Goal: Task Accomplishment & Management: Complete application form

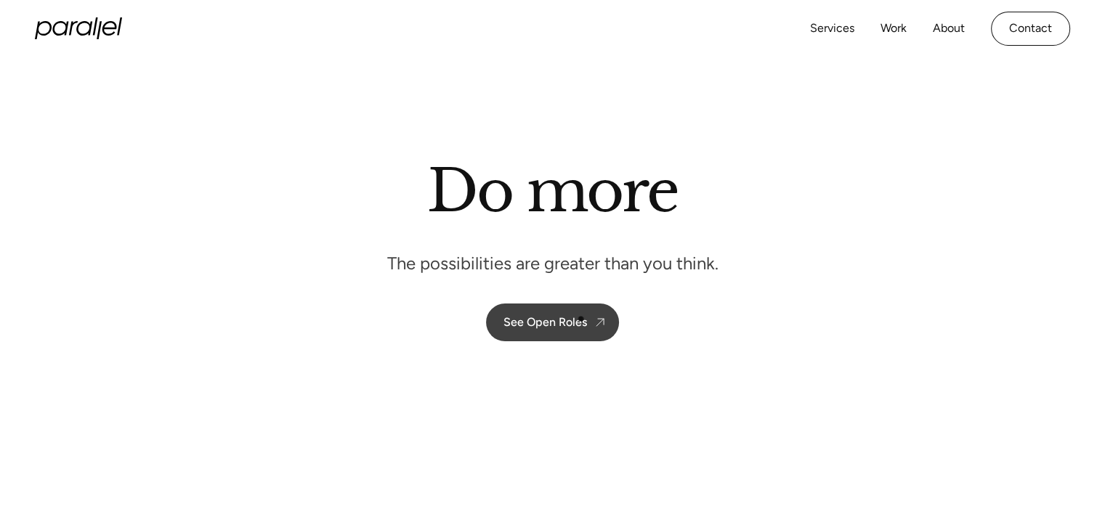
click at [580, 319] on div "See Open Roles" at bounding box center [545, 322] width 84 height 14
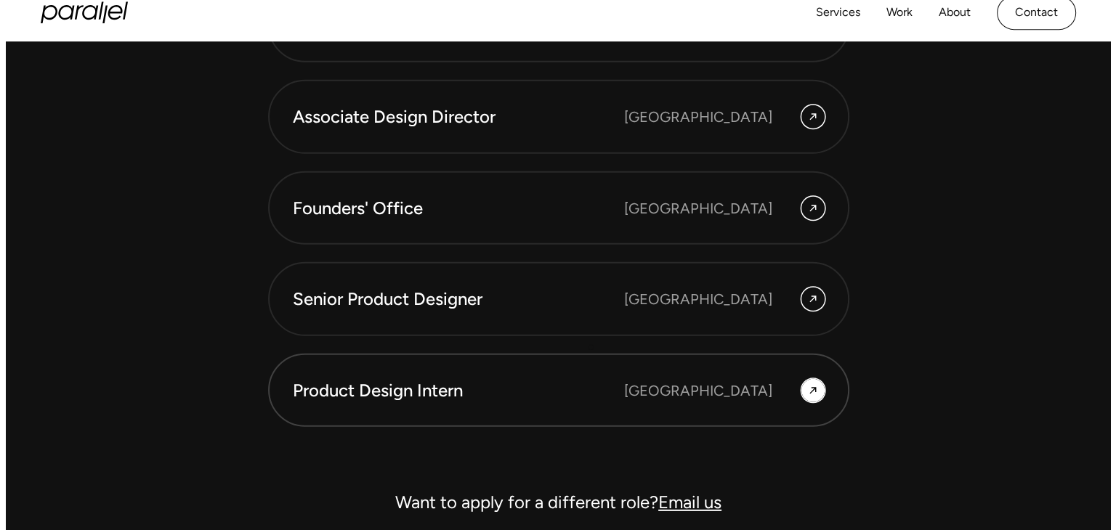
scroll to position [4040, 0]
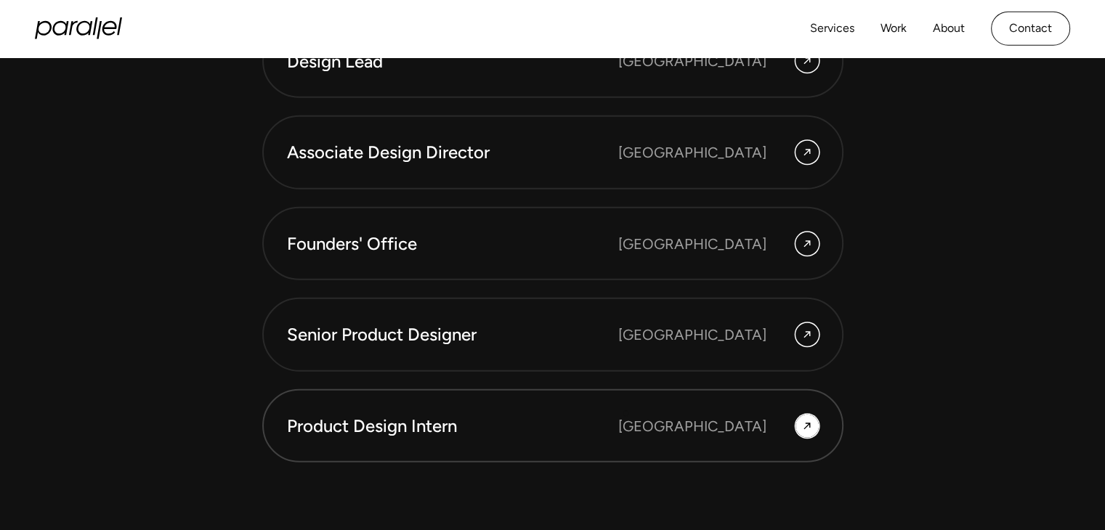
click at [618, 414] on div "Product Design Intern" at bounding box center [452, 426] width 331 height 25
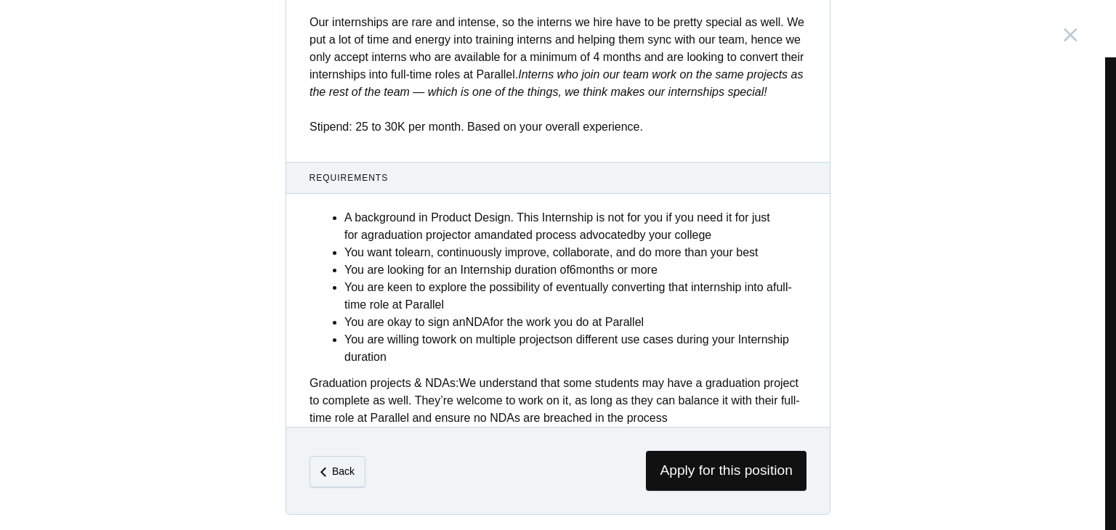
scroll to position [570, 0]
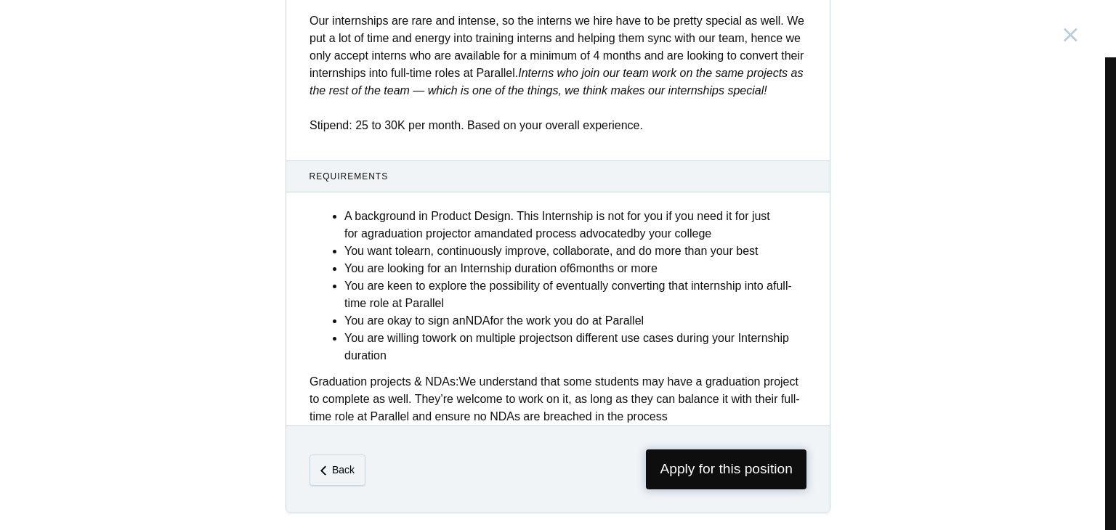
click at [683, 457] on span "Apply for this position" at bounding box center [726, 470] width 161 height 40
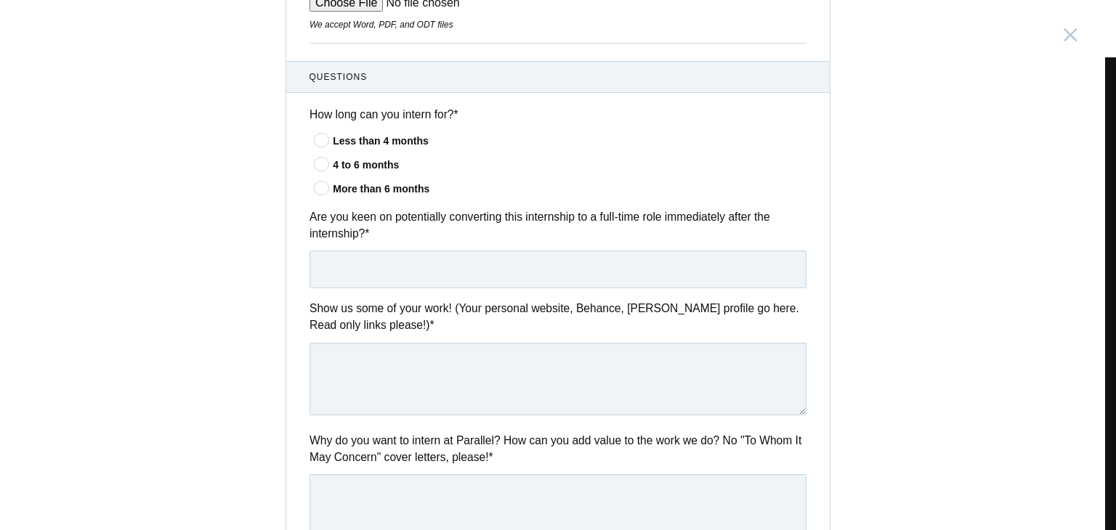
scroll to position [436, 0]
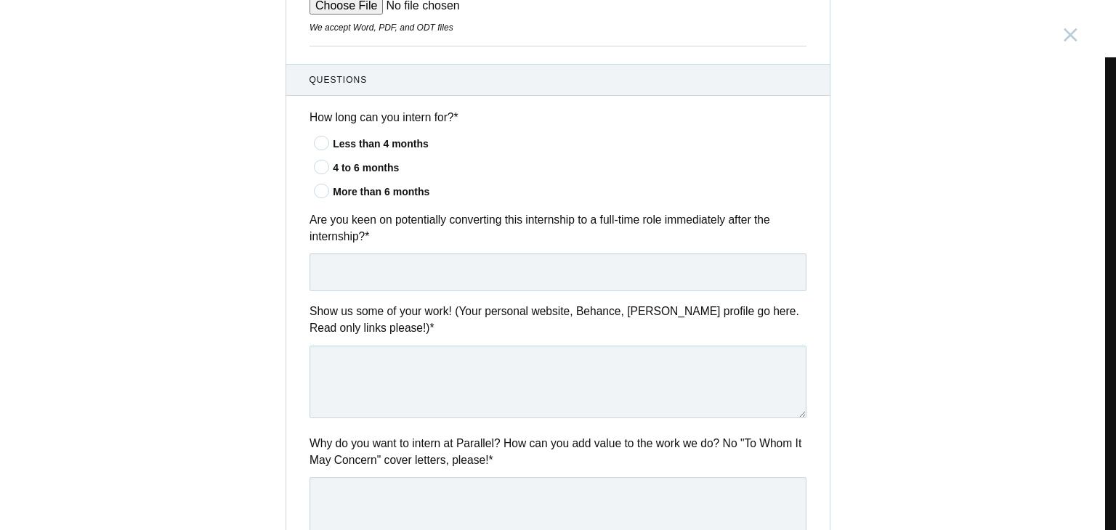
click at [315, 169] on icon at bounding box center [322, 166] width 27 height 9
click at [0, 0] on input"] "4 to 6 months" at bounding box center [0, 0] width 0 height 0
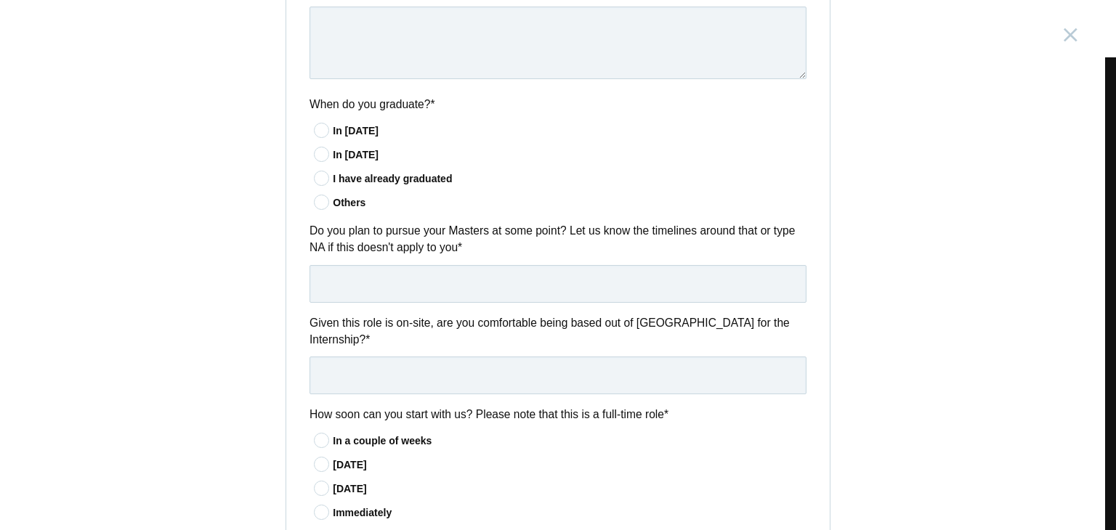
scroll to position [872, 0]
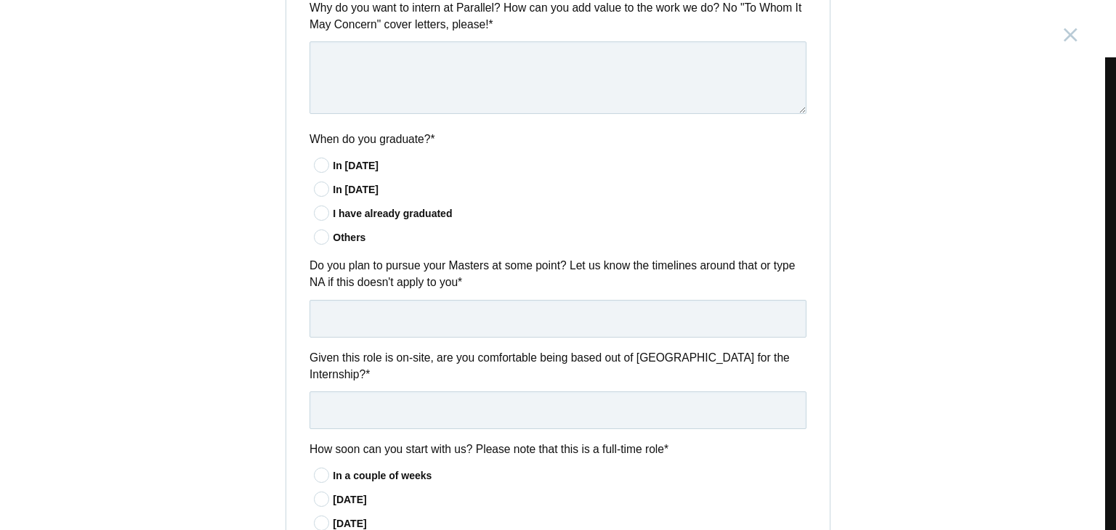
click at [310, 163] on icon at bounding box center [322, 165] width 27 height 9
click at [0, 0] on input"] "In 2025" at bounding box center [0, 0] width 0 height 0
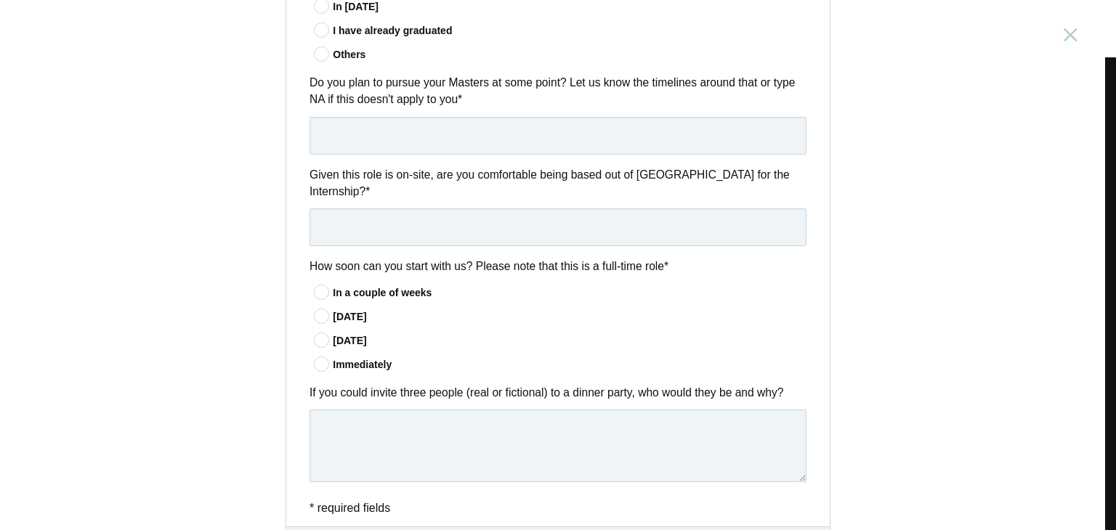
scroll to position [1090, 0]
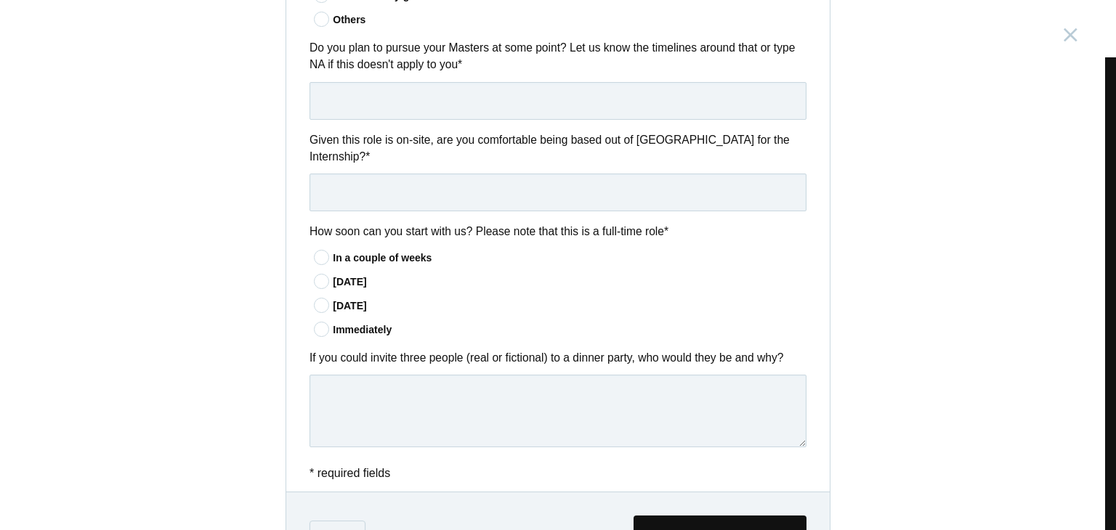
click at [320, 325] on icon at bounding box center [322, 329] width 27 height 9
click at [0, 0] on input"] "Immediately" at bounding box center [0, 0] width 0 height 0
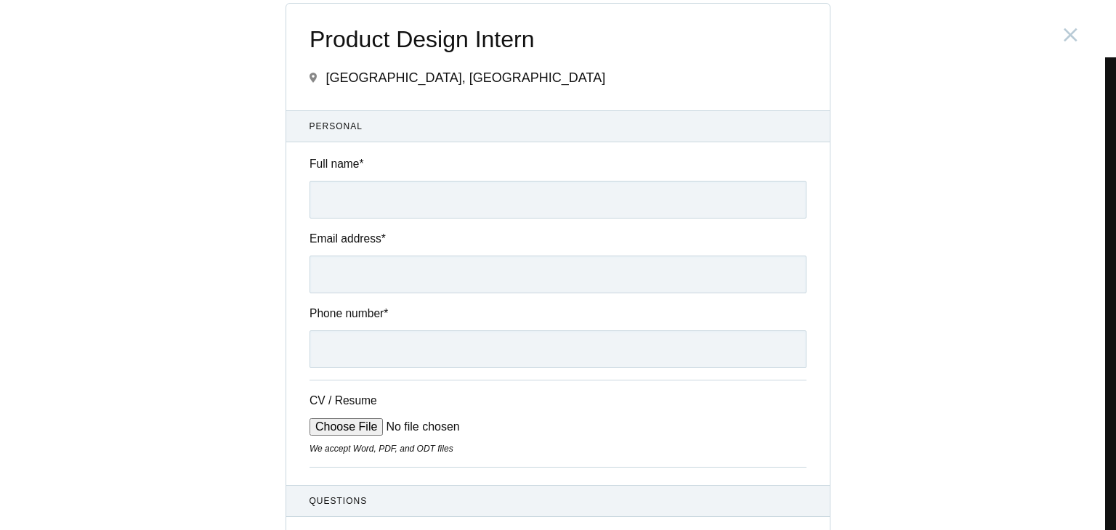
scroll to position [0, 0]
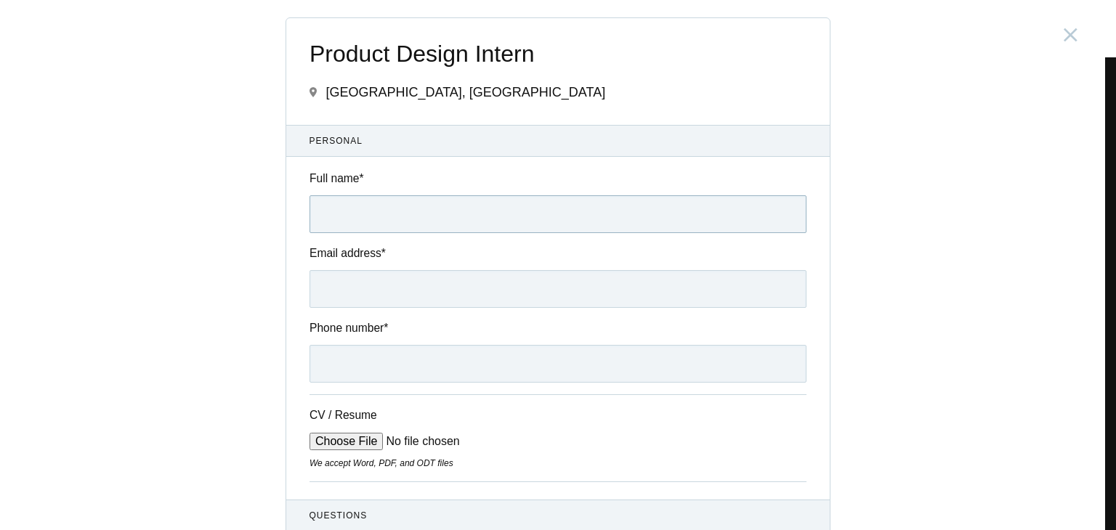
click at [374, 216] on input "Full name *" at bounding box center [557, 214] width 497 height 38
type input "Vaishnavi Nilesh Jagtap"
type input "vaishnavi10jagtap73@gmail.com"
type input "+919699890645"
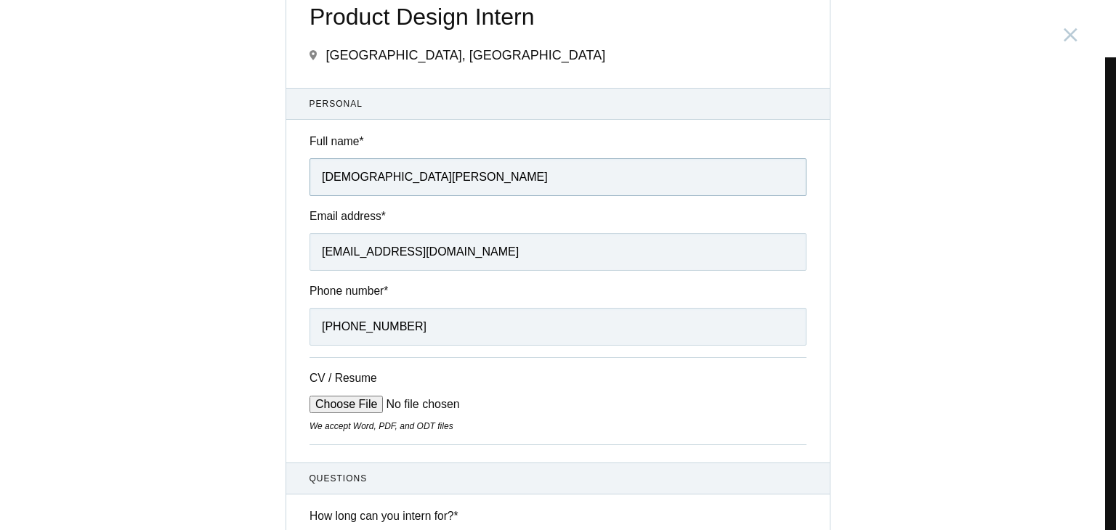
scroll to position [73, 0]
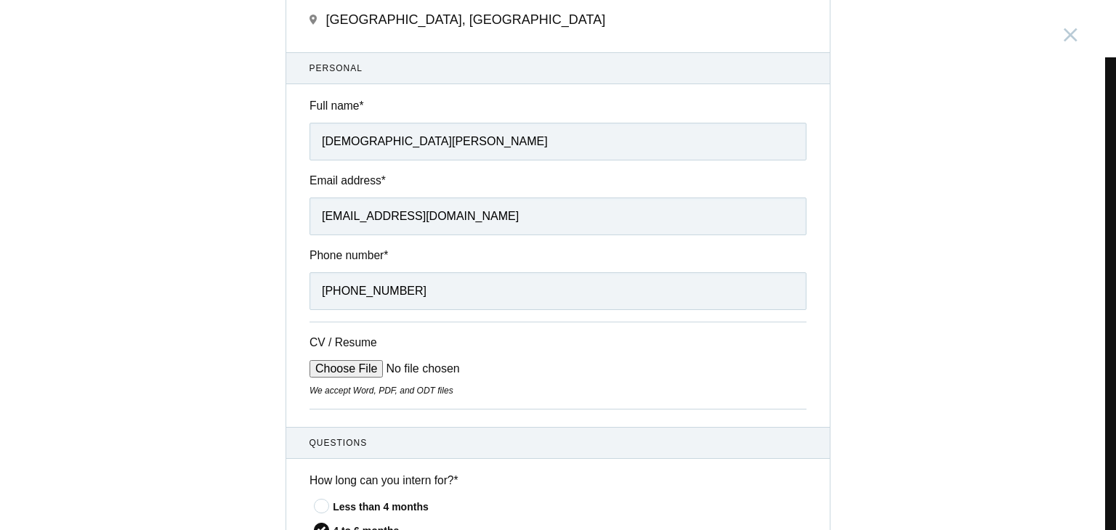
click at [336, 366] on input "CV / Resume" at bounding box center [419, 368] width 220 height 17
type input "C:\fakepath\Vaishnavi_CV_2025.pdf"
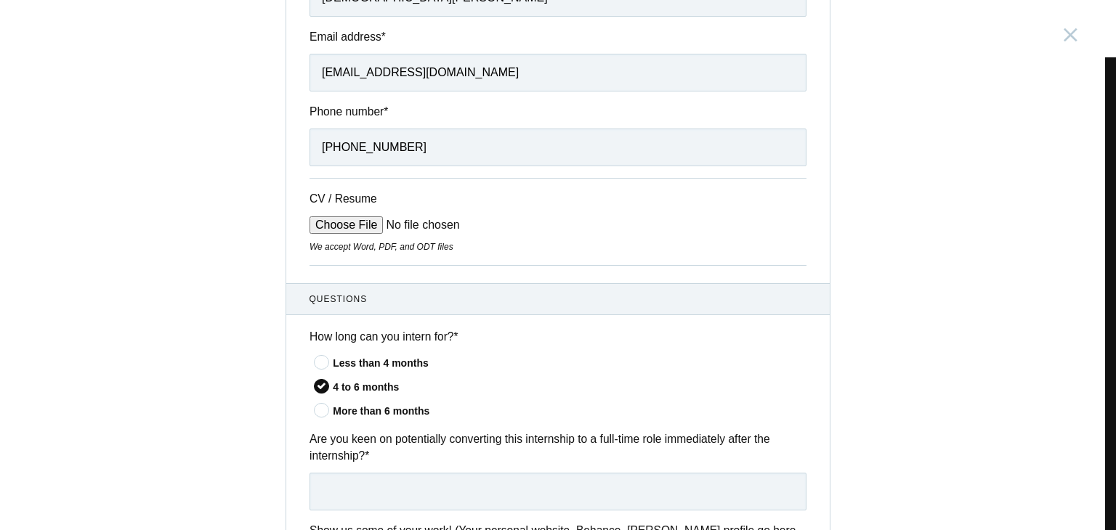
scroll to position [291, 0]
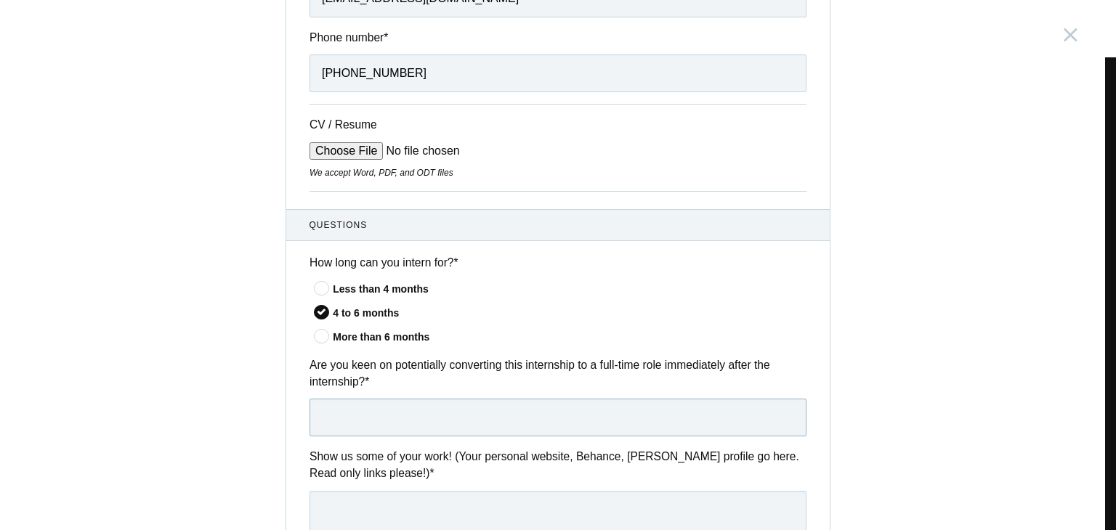
click at [329, 416] on input "text" at bounding box center [557, 418] width 497 height 38
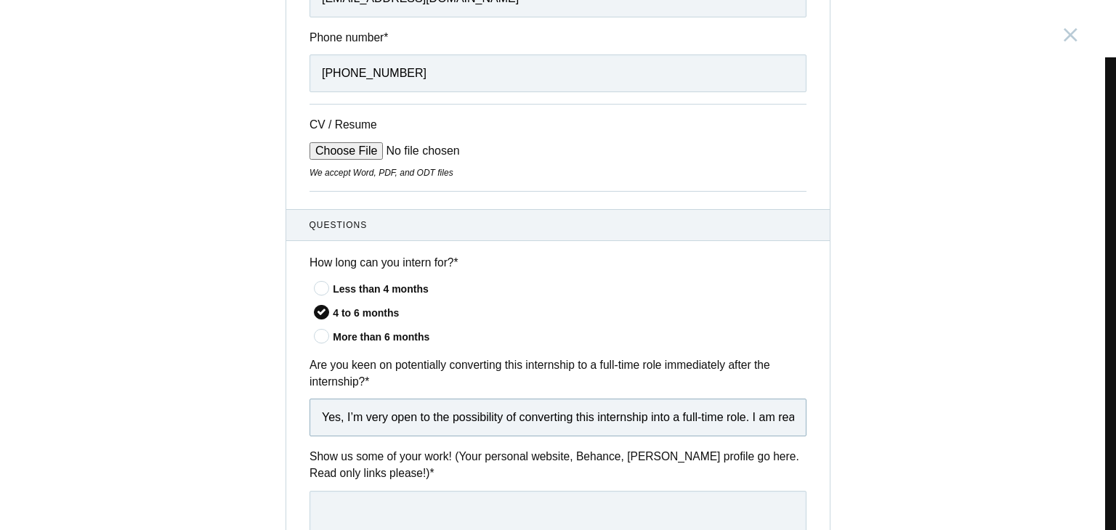
drag, startPoint x: 628, startPoint y: 427, endPoint x: 729, endPoint y: 428, distance: 101.0
click at [729, 428] on input "Yes, I’m very open to the possibility of converting this internship into a full…" at bounding box center [557, 418] width 497 height 38
click at [785, 418] on input "Yes, I’m very open to the possibility of converting this internsle. I am readyh…" at bounding box center [557, 418] width 497 height 38
type input "Yes, I’m very open to the possibility of converting this internship into a full…"
click at [809, 413] on div "Are you keen on potentially converting this internship to a full-time role imme…" at bounding box center [557, 397] width 543 height 80
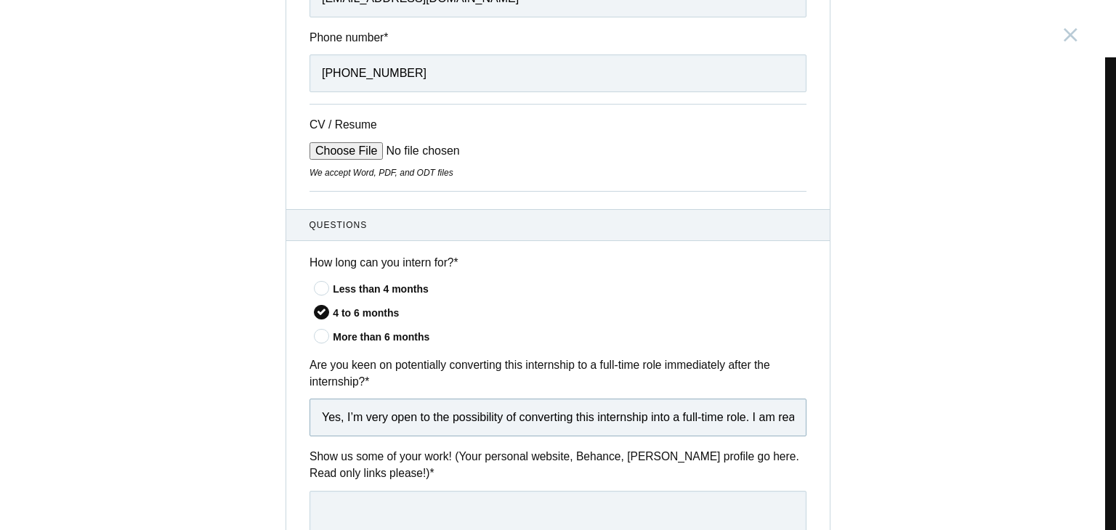
click at [791, 418] on input "Yes, I’m very open to the possibility of converting this internship into a full…" at bounding box center [557, 418] width 497 height 38
click at [788, 416] on input "Yes, I’m very open to the possibility of converting this internship into a full…" at bounding box center [557, 418] width 497 height 38
click at [772, 424] on input "Yes, I’m very open to the possibility of converting this internship into a full…" at bounding box center [557, 418] width 497 height 38
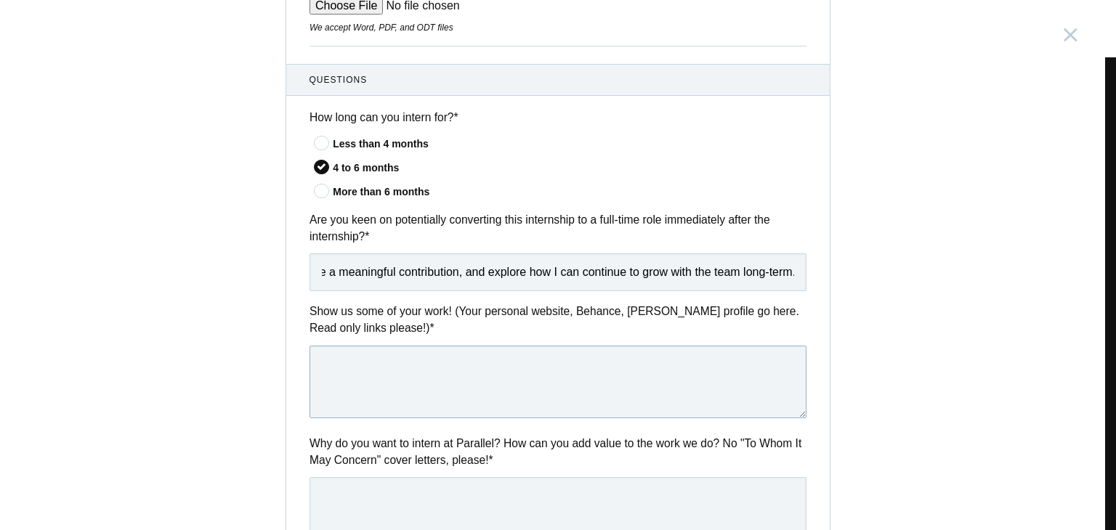
scroll to position [0, 0]
click at [375, 363] on textarea at bounding box center [557, 382] width 497 height 73
paste textarea "https://vaishnavijagtapportfolio.framer.website/"
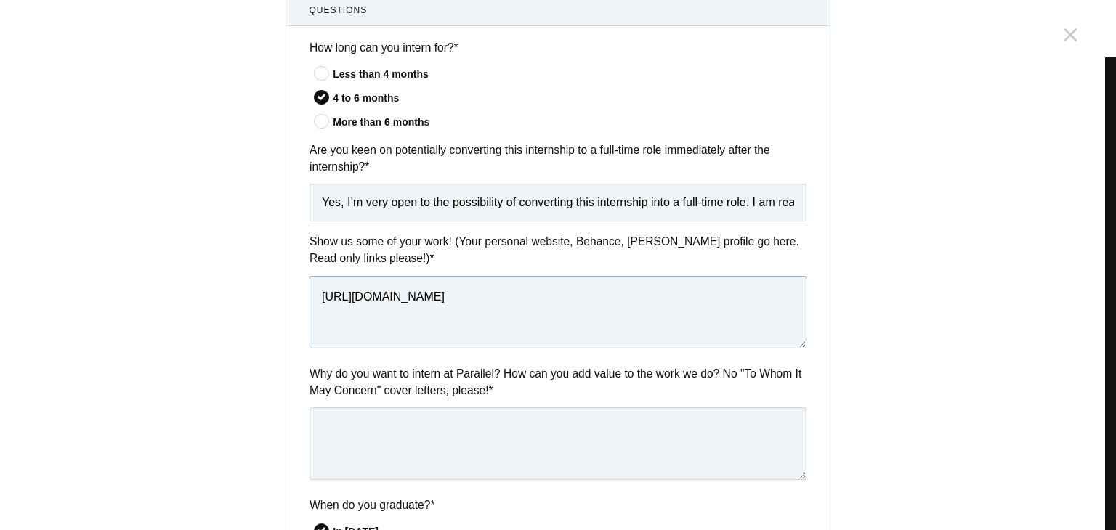
scroll to position [509, 0]
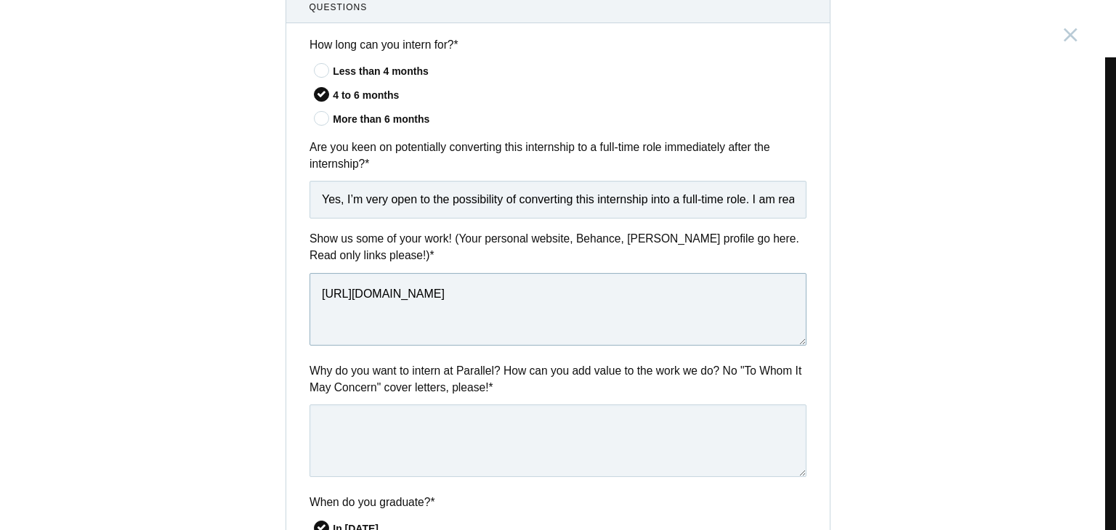
type textarea "https://vaishnavijagtapportfolio.framer.website/"
click at [325, 433] on textarea at bounding box center [557, 441] width 497 height 73
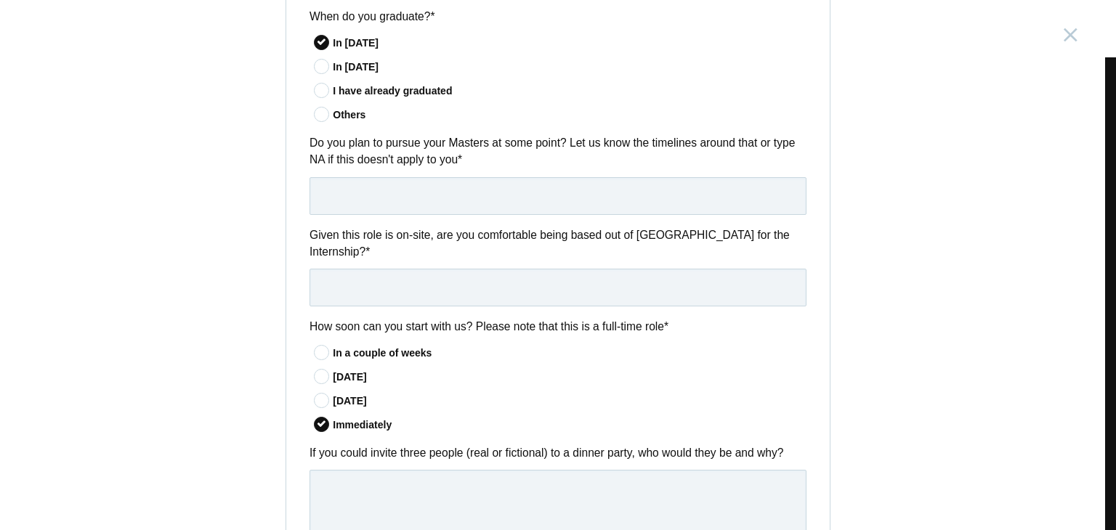
scroll to position [993, 0]
click at [326, 270] on input "text" at bounding box center [557, 289] width 497 height 38
type input "Yes"
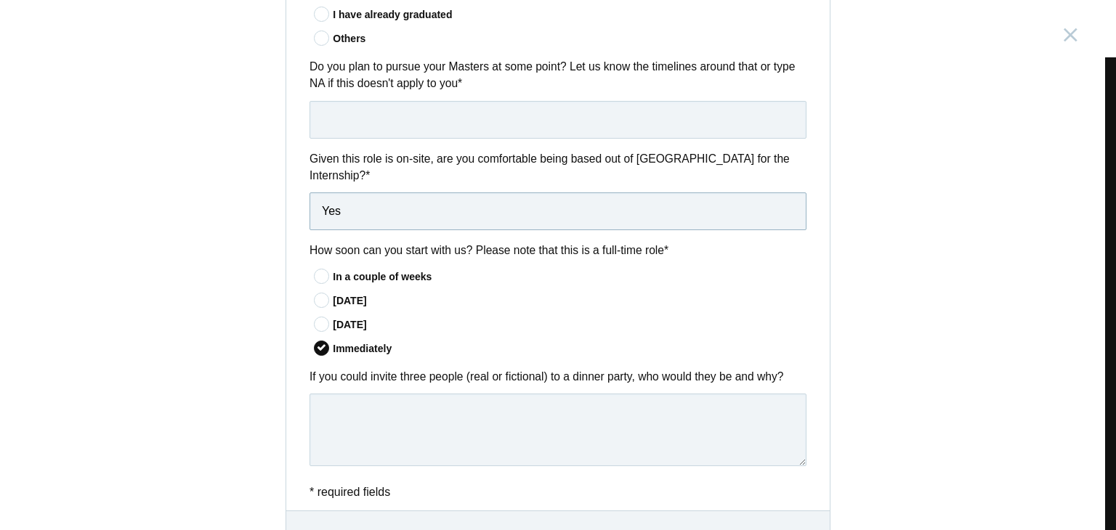
scroll to position [1138, 0]
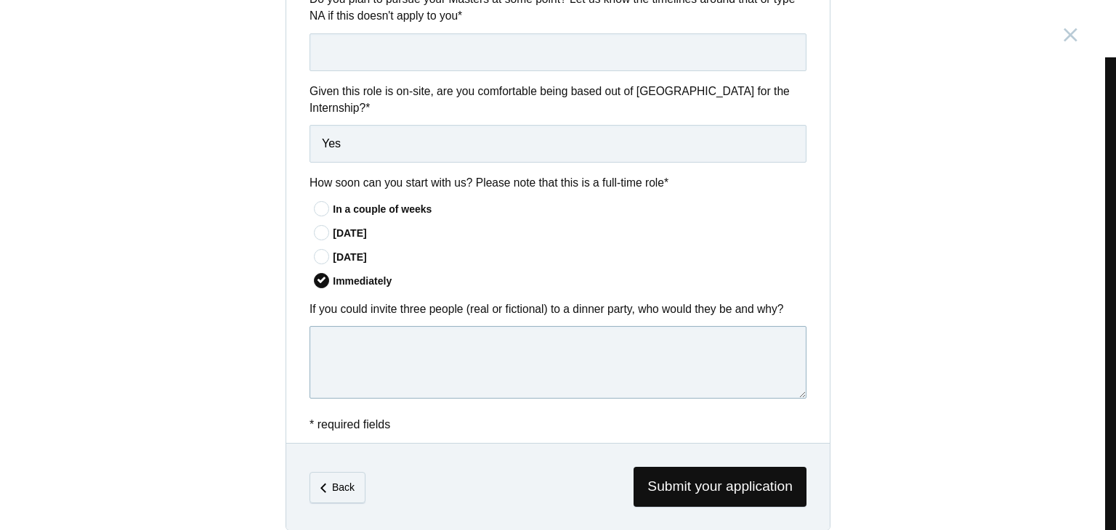
click at [336, 330] on textarea at bounding box center [557, 362] width 497 height 73
click at [314, 326] on textarea at bounding box center [557, 362] width 497 height 73
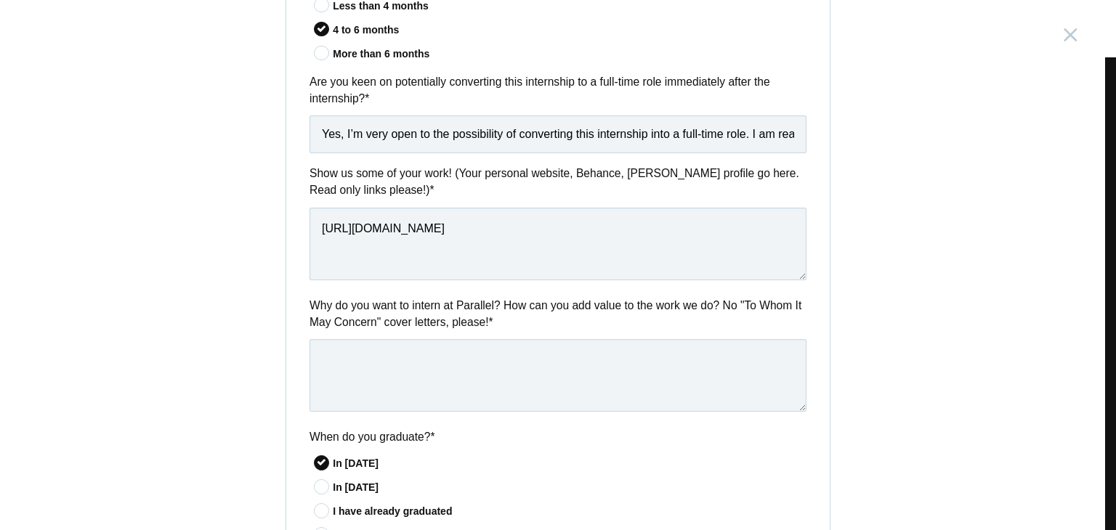
scroll to position [654, 0]
